Goal: Task Accomplishment & Management: Complete application form

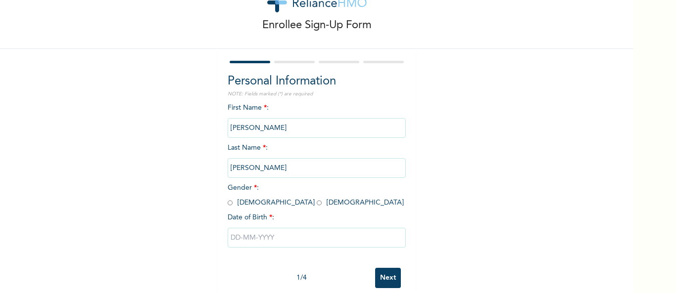
scroll to position [54, 0]
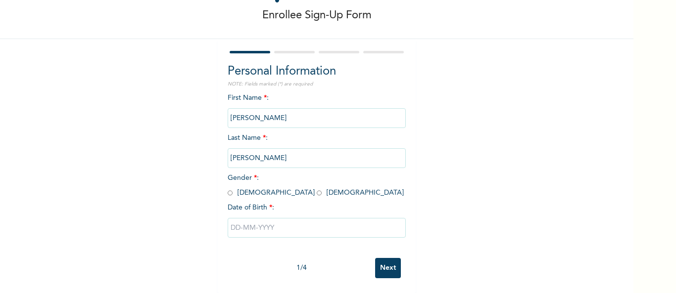
click at [228, 188] on input "radio" at bounding box center [230, 192] width 5 height 9
radio input "true"
click at [254, 218] on input "text" at bounding box center [317, 228] width 178 height 20
select select "7"
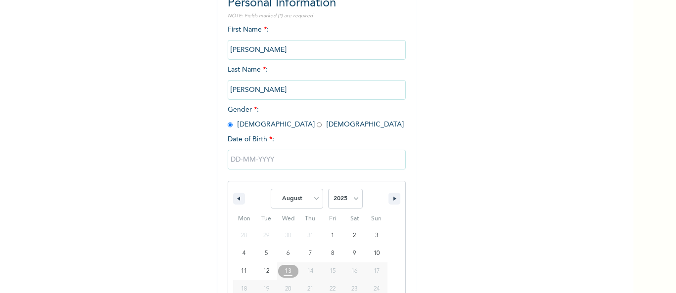
scroll to position [156, 0]
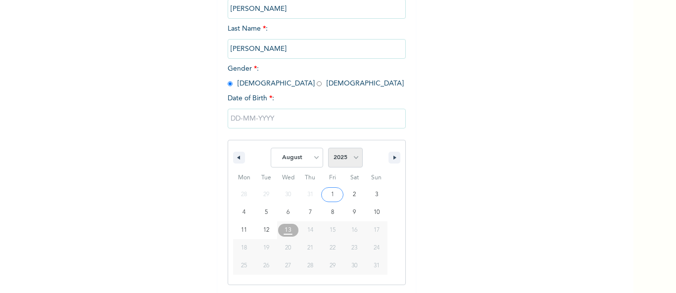
click at [354, 159] on select "2025 2024 2023 2022 2021 2020 2019 2018 2017 2016 2015 2014 2013 2012 2011 2010…" at bounding box center [345, 158] width 35 height 20
select select "1986"
click at [328, 148] on select "2025 2024 2023 2022 2021 2020 2019 2018 2017 2016 2015 2014 2013 2012 2011 2010…" at bounding box center [345, 158] width 35 height 20
click at [313, 156] on select "January February March April May June July August September October November De…" at bounding box center [297, 158] width 52 height 20
select select "4"
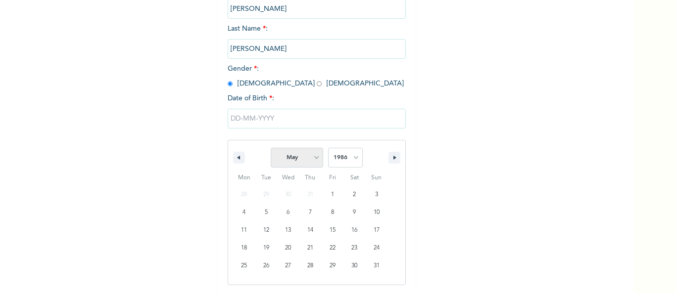
click at [271, 148] on select "January February March April May June July August September October November De…" at bounding box center [297, 158] width 52 height 20
type input "[DATE]"
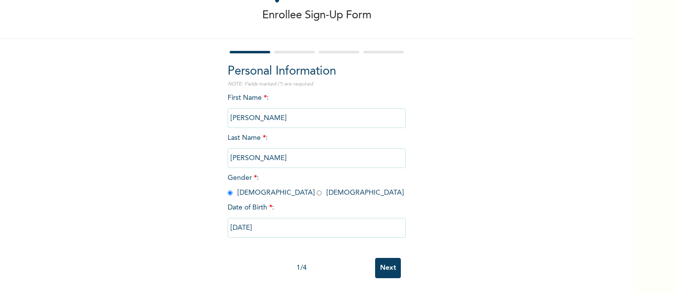
scroll to position [54, 0]
click at [387, 258] on input "Next" at bounding box center [388, 268] width 26 height 20
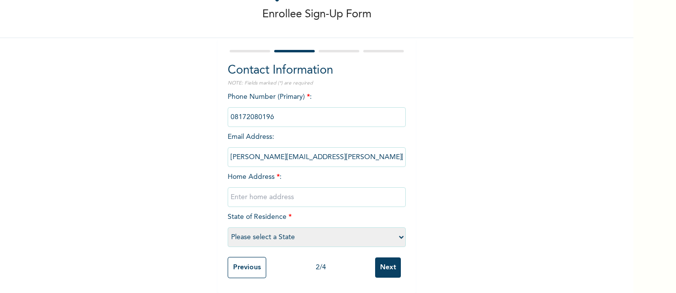
click at [277, 107] on input "phone" at bounding box center [317, 117] width 178 height 20
click at [276, 110] on input "phone" at bounding box center [317, 117] width 178 height 20
click at [269, 110] on input "phone" at bounding box center [317, 117] width 178 height 20
click at [261, 196] on input "text" at bounding box center [317, 197] width 178 height 20
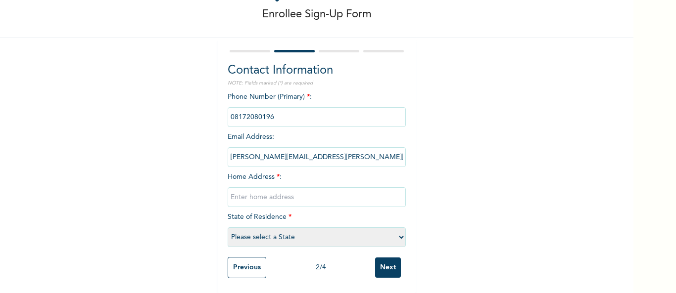
click at [500, 137] on div "Enrollee Sign-Up Form Contact Information NOTE: Fields marked (*) are required …" at bounding box center [316, 122] width 633 height 341
click at [242, 189] on input "text" at bounding box center [317, 197] width 178 height 20
type input "[STREET_ADDRESS]"
click at [340, 229] on select "Please select a State [PERSON_NAME] (FCT) [PERSON_NAME] Ibom [GEOGRAPHIC_DATA] …" at bounding box center [317, 238] width 178 height 20
select select "33"
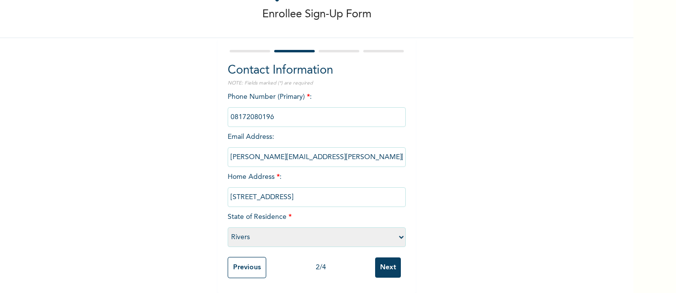
click at [228, 228] on select "Please select a State [PERSON_NAME] (FCT) [PERSON_NAME] Ibom [GEOGRAPHIC_DATA] …" at bounding box center [317, 238] width 178 height 20
click at [363, 193] on input "[STREET_ADDRESS]" at bounding box center [317, 197] width 178 height 20
type input "[STREET_ADDRESS], [GEOGRAPHIC_DATA]"
click at [442, 159] on div "Enrollee Sign-Up Form Contact Information NOTE: Fields marked (*) are required …" at bounding box center [316, 122] width 633 height 341
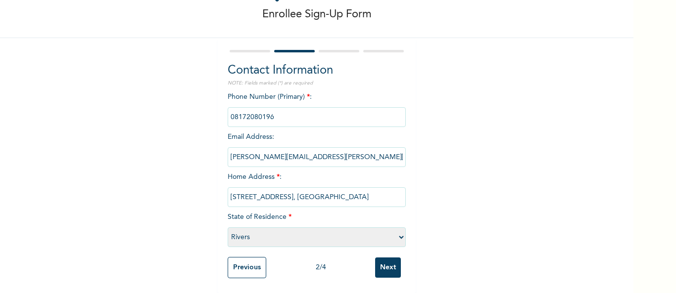
scroll to position [55, 0]
click at [383, 263] on input "Next" at bounding box center [388, 268] width 26 height 20
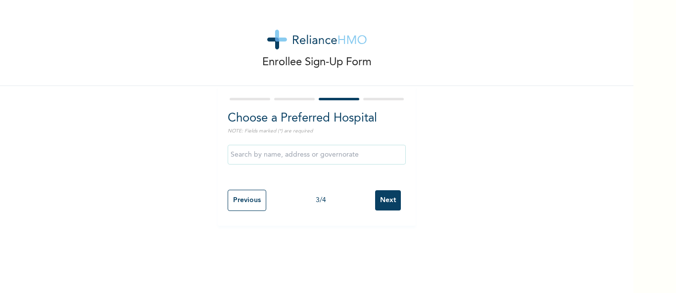
scroll to position [0, 0]
click at [334, 154] on input "text" at bounding box center [317, 155] width 178 height 20
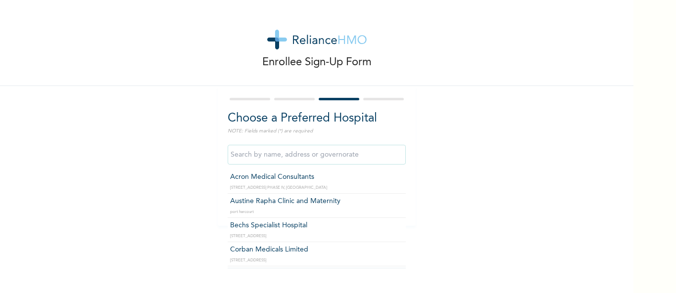
click at [491, 127] on div "Enrollee Sign-Up Form Choose a Preferred Hospital NOTE: Fields marked (*) are r…" at bounding box center [316, 113] width 633 height 226
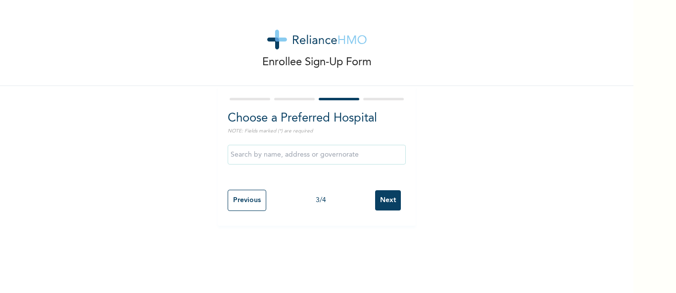
click at [386, 152] on input "text" at bounding box center [317, 155] width 178 height 20
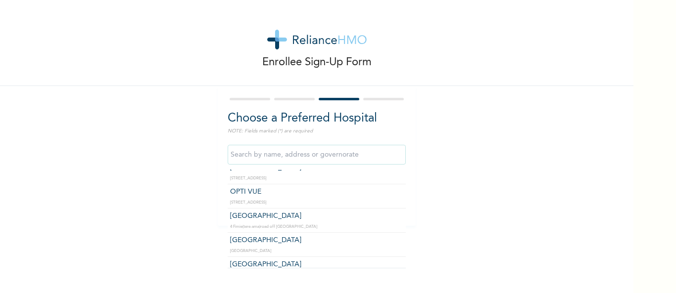
scroll to position [1682, 0]
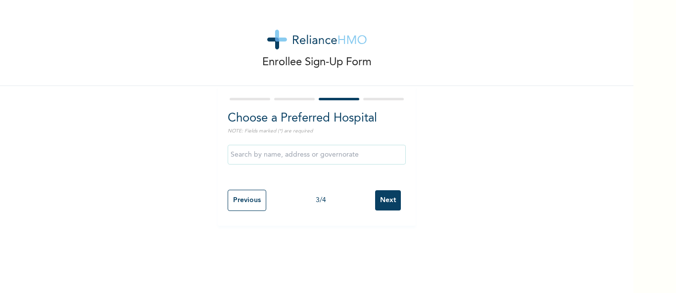
click at [554, 151] on div "Enrollee Sign-Up Form Choose a Preferred Hospital NOTE: Fields marked (*) are r…" at bounding box center [316, 113] width 633 height 226
click at [391, 203] on input "Next" at bounding box center [388, 200] width 26 height 20
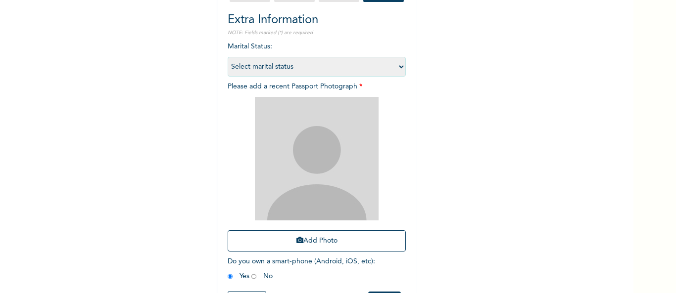
scroll to position [99, 0]
click at [395, 66] on select "Select marital status [DEMOGRAPHIC_DATA] Married [DEMOGRAPHIC_DATA] Widow/[DEMO…" at bounding box center [317, 66] width 178 height 20
select select "2"
click at [228, 56] on select "Select marital status [DEMOGRAPHIC_DATA] Married [DEMOGRAPHIC_DATA] Widow/[DEMO…" at bounding box center [317, 66] width 178 height 20
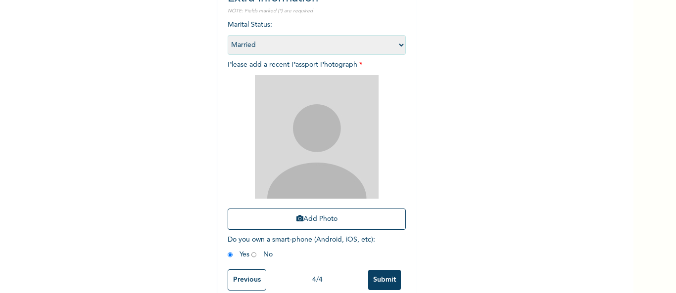
scroll to position [140, 0]
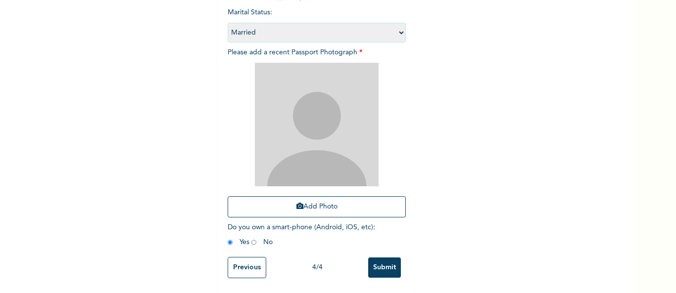
click at [321, 129] on img at bounding box center [317, 125] width 124 height 124
click at [301, 202] on button "Add Photo" at bounding box center [317, 206] width 178 height 21
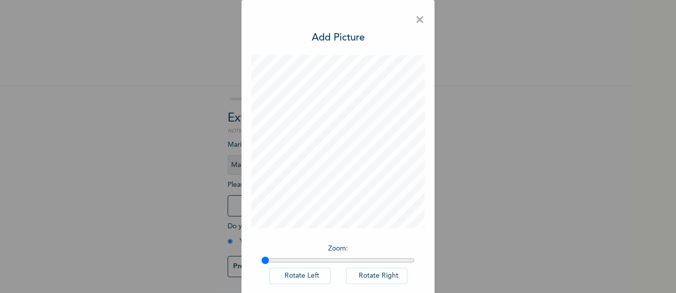
scroll to position [49, 0]
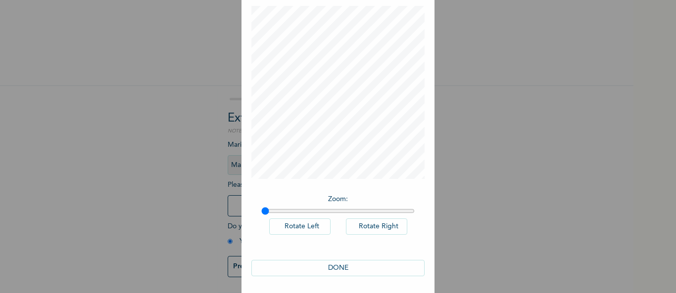
click at [330, 269] on button "DONE" at bounding box center [337, 268] width 173 height 16
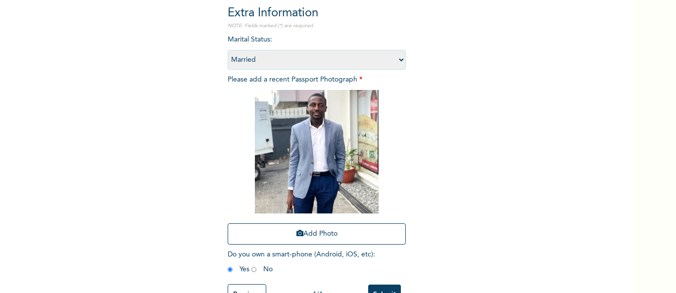
scroll to position [140, 0]
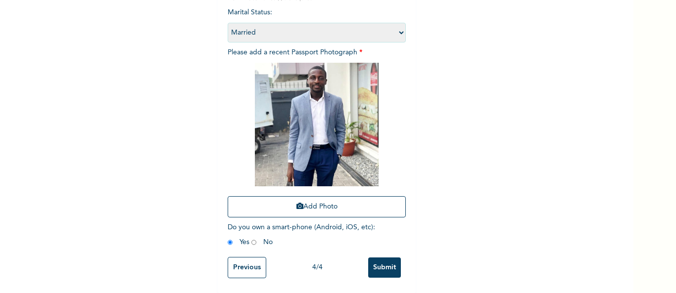
click at [380, 261] on input "Submit" at bounding box center [384, 268] width 33 height 20
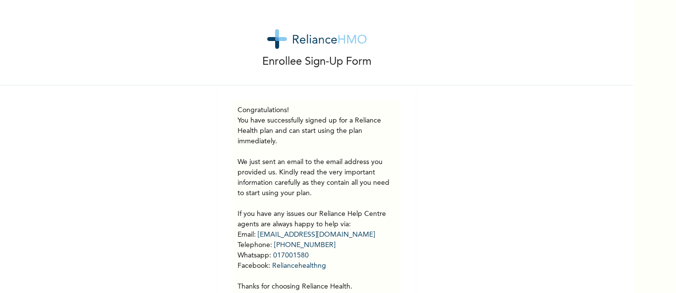
scroll to position [0, 0]
